Goal: Go to known website: Access a specific website the user already knows

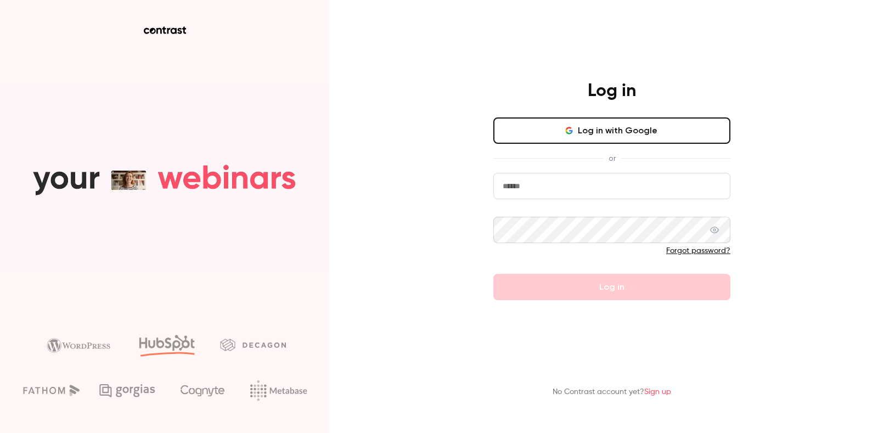
type input "**********"
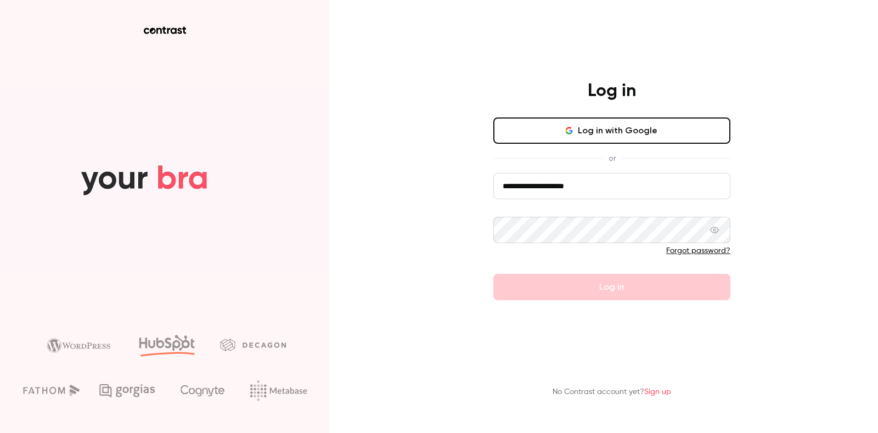
click at [618, 287] on form "**********" at bounding box center [611, 236] width 237 height 127
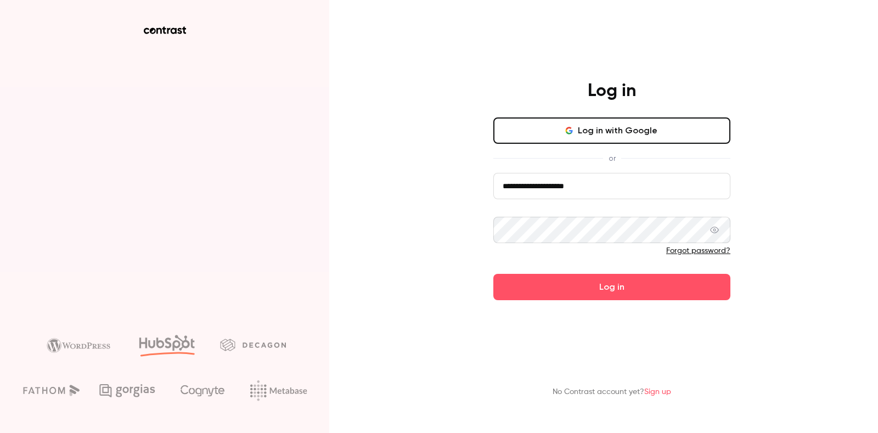
click at [618, 287] on button "Log in" at bounding box center [611, 287] width 237 height 26
